Goal: Check status: Check status

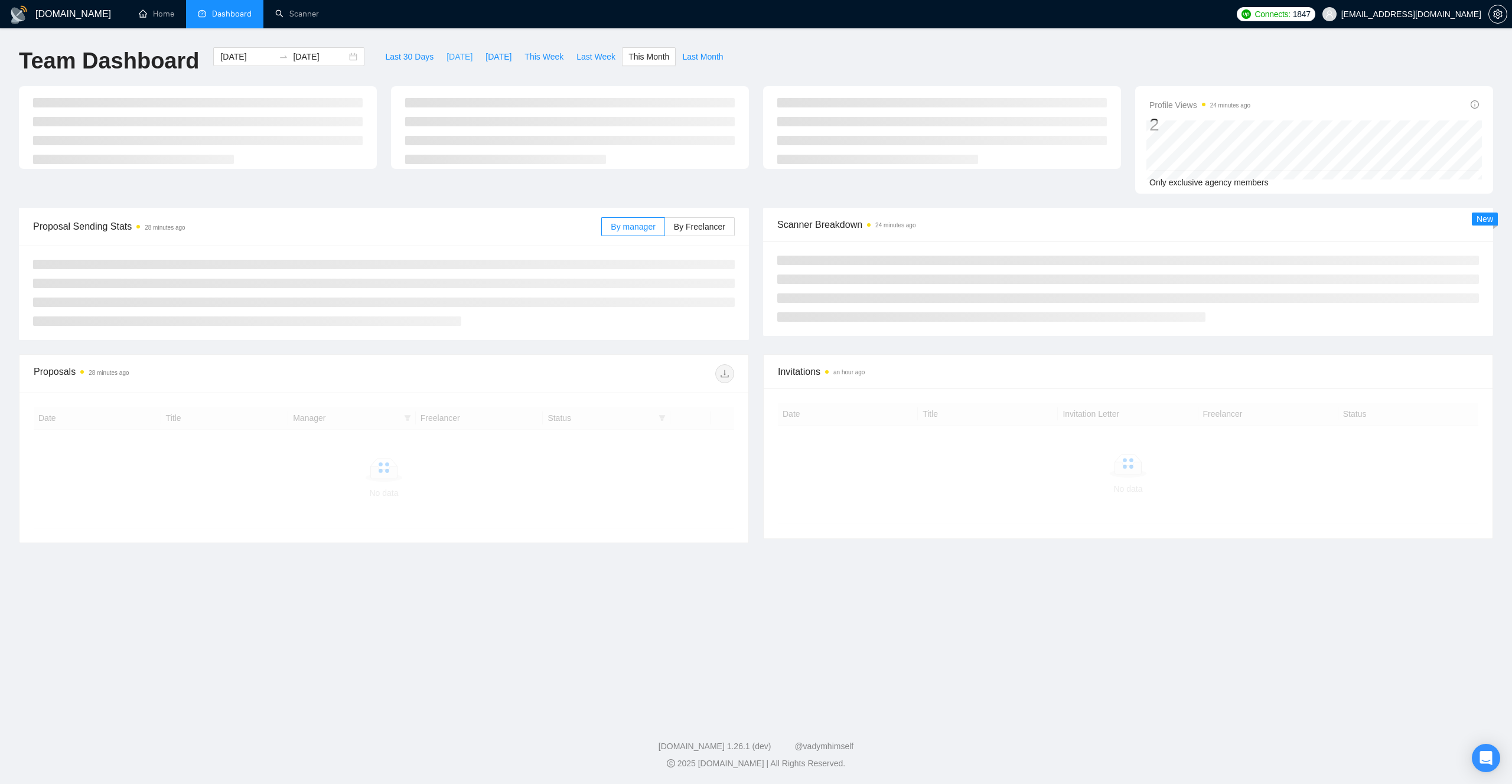
click at [457, 59] on span "[DATE]" at bounding box center [460, 57] width 26 height 13
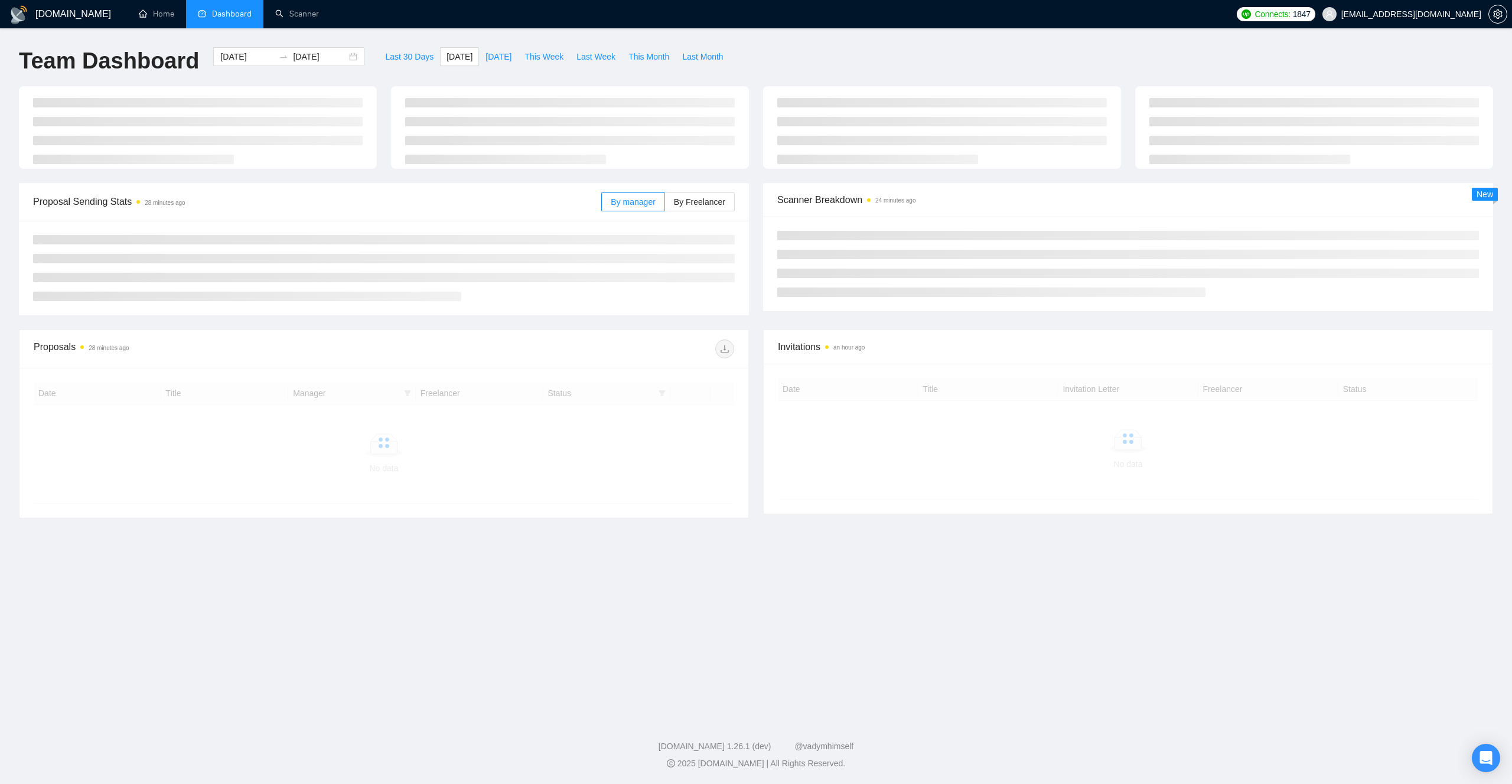
type input "2025-10-13"
